Goal: Understand process/instructions: Learn how to perform a task or action

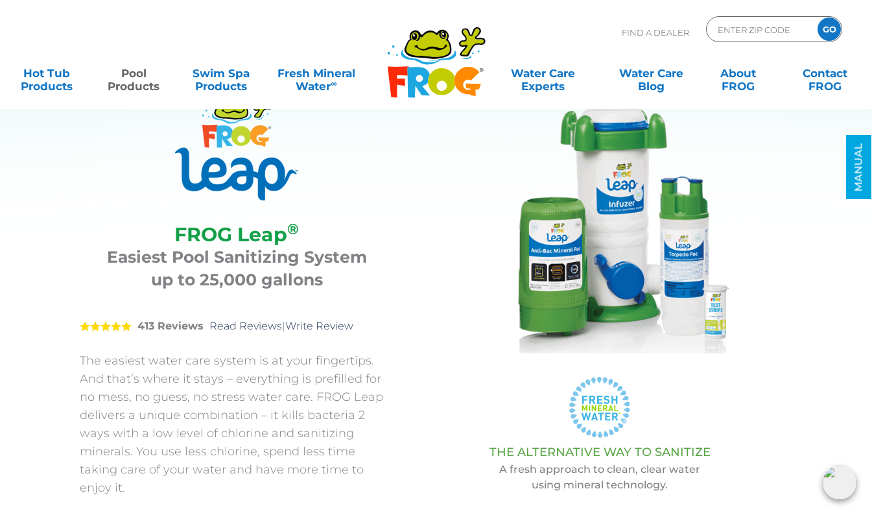
scroll to position [65, 0]
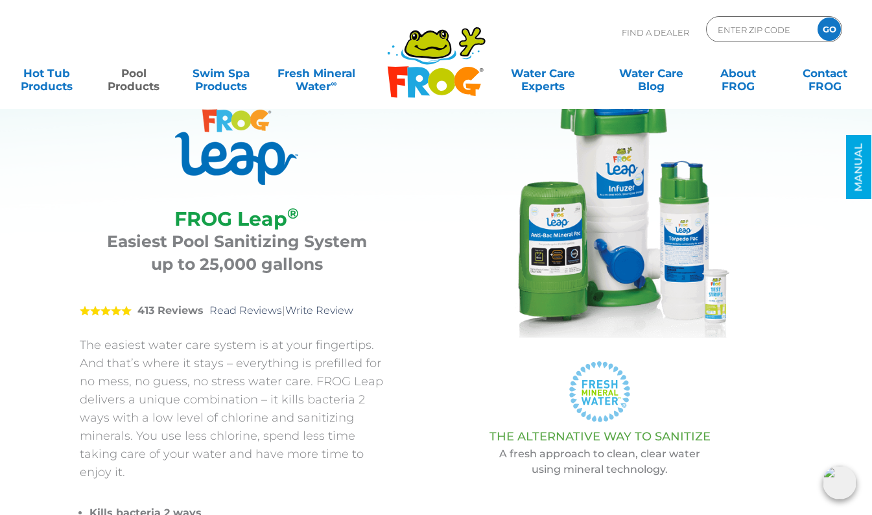
click at [41, 172] on section "FROG Leap ® FROG Leap ® Easiest Pool Sanitizing System up to 25,000 gallons 5 4…" at bounding box center [427, 282] width 778 height 694
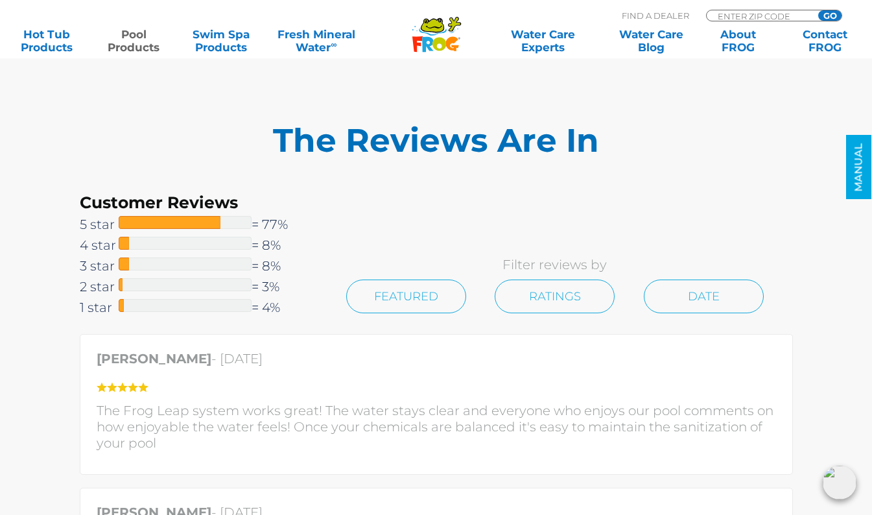
scroll to position [2982, 0]
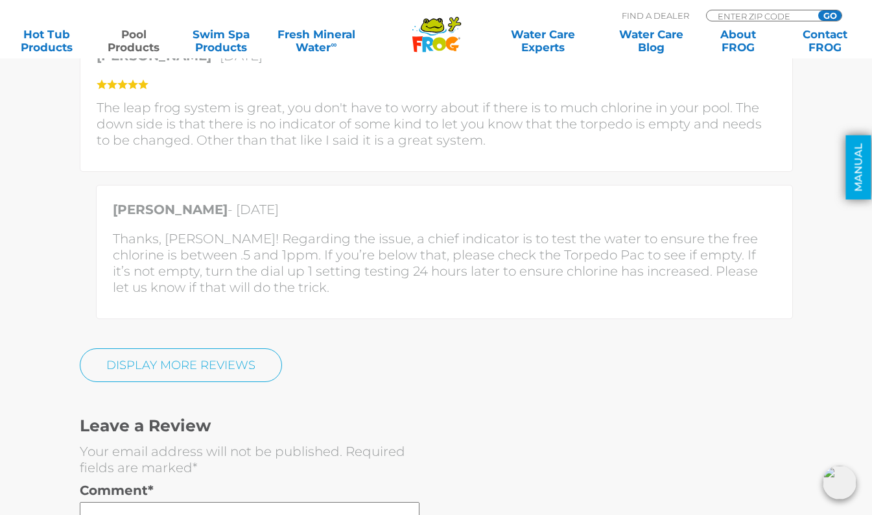
click at [859, 174] on link "MANUAL" at bounding box center [858, 167] width 25 height 64
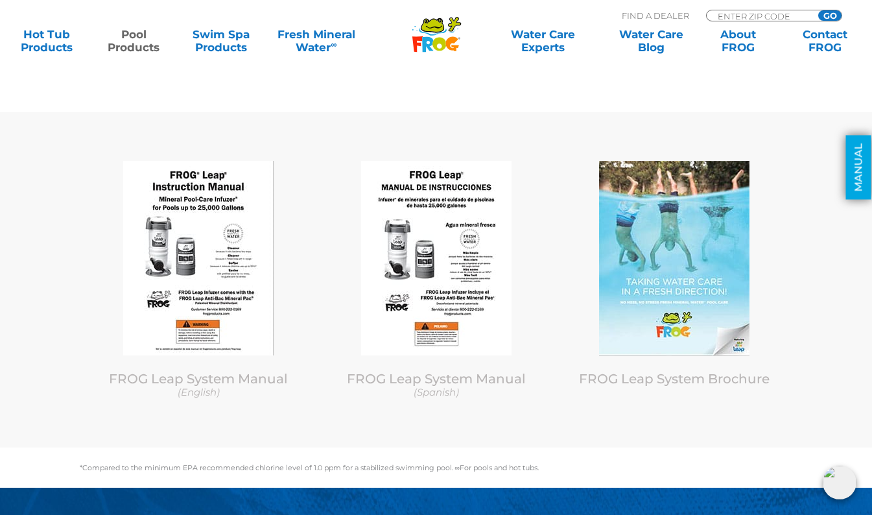
scroll to position [6422, 0]
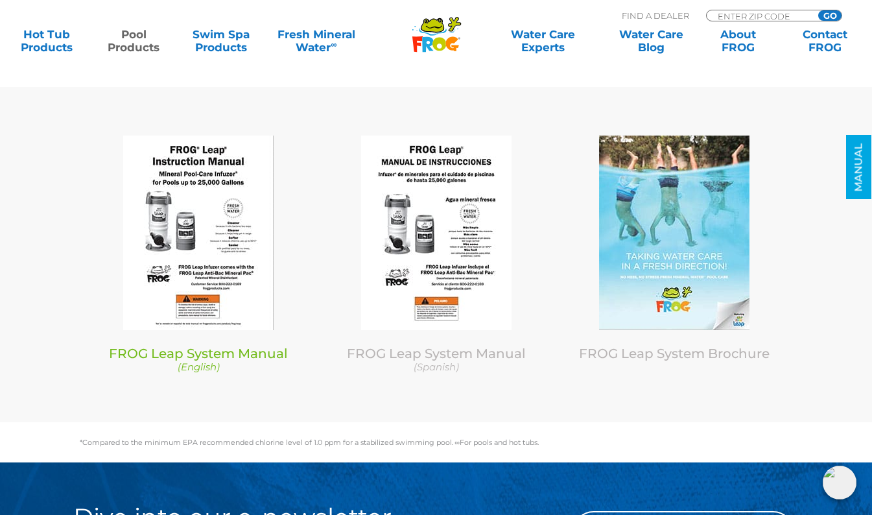
click at [189, 204] on img at bounding box center [198, 232] width 150 height 194
